Goal: Task Accomplishment & Management: Manage account settings

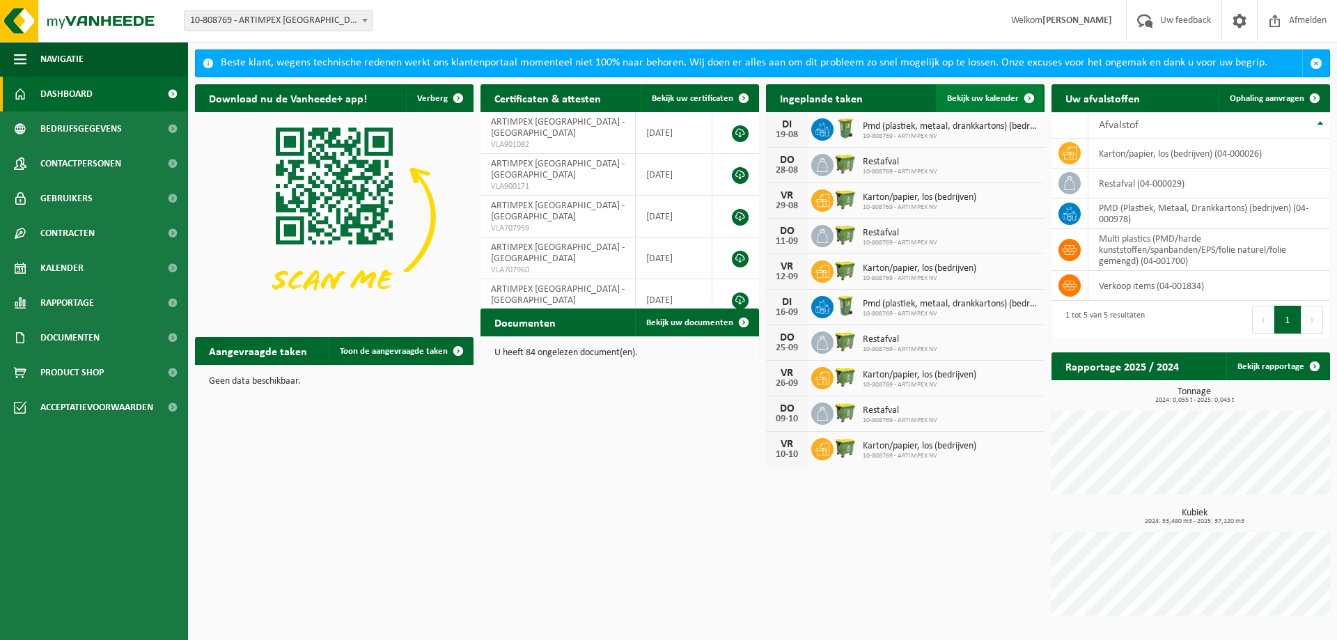
click at [993, 100] on span "Bekijk uw kalender" at bounding box center [983, 98] width 72 height 9
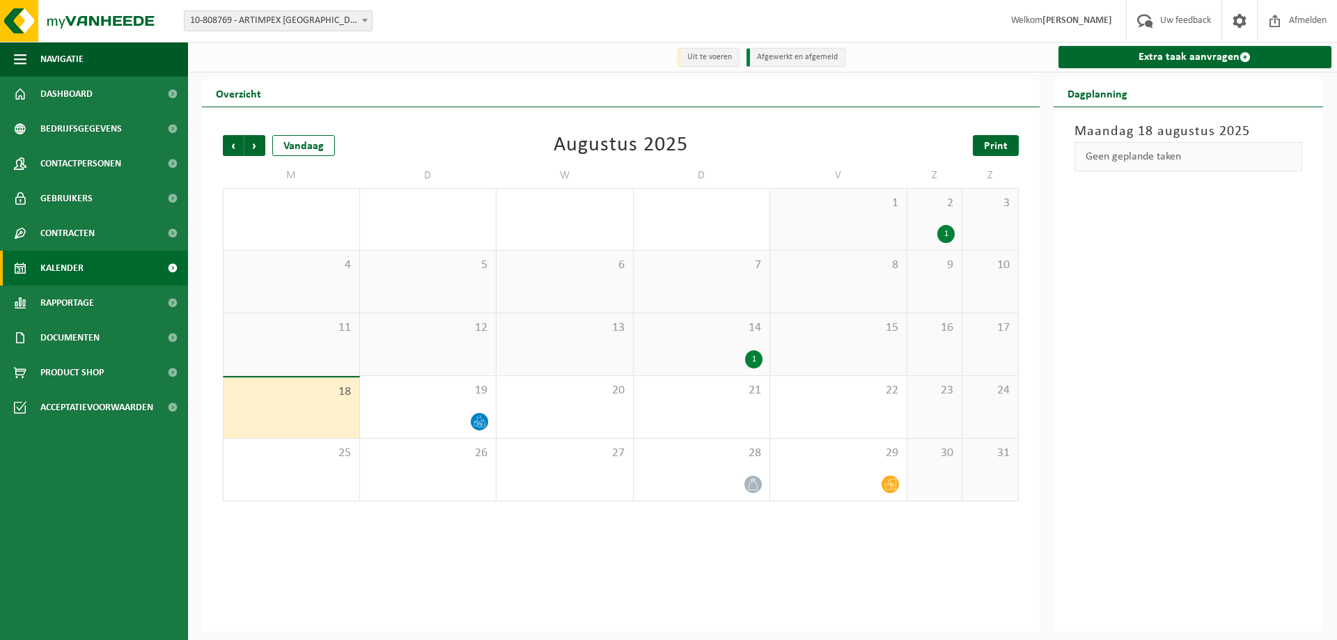
click at [1001, 149] on span "Print" at bounding box center [996, 146] width 24 height 11
click at [258, 142] on span "Volgende" at bounding box center [254, 145] width 21 height 21
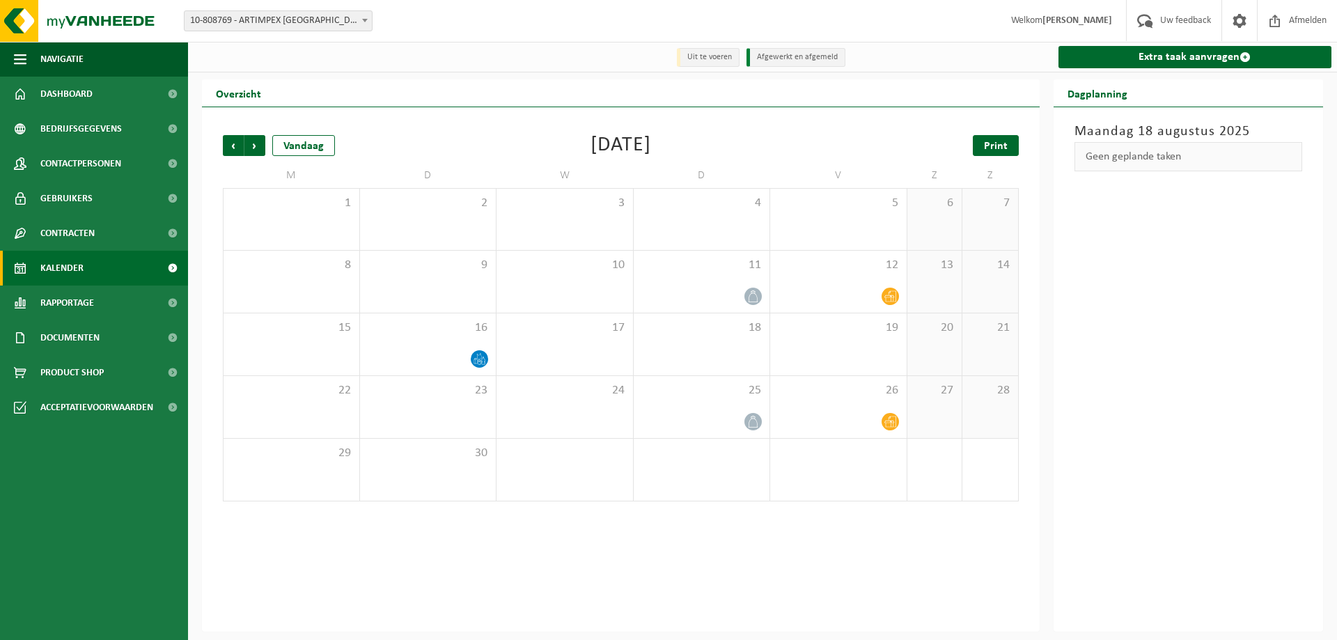
click at [994, 143] on span "Print" at bounding box center [996, 146] width 24 height 11
click at [1292, 20] on span "Afmelden" at bounding box center [1307, 20] width 45 height 41
